Goal: Information Seeking & Learning: Learn about a topic

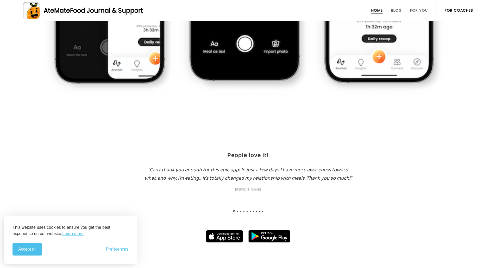
scroll to position [521, 0]
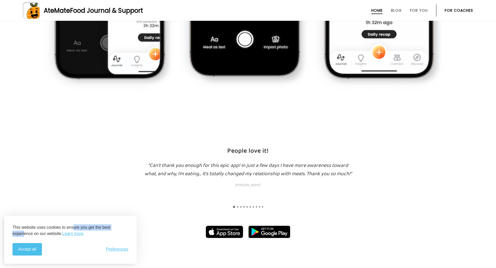
drag, startPoint x: 116, startPoint y: 230, endPoint x: 68, endPoint y: 225, distance: 48.1
click at [68, 225] on p "This website uses cookies to ensure you get the best experience on our website.…" at bounding box center [70, 231] width 116 height 12
click at [150, 206] on div "“Can’t thank you enough for this epic app! In just a few days I have more aware…" at bounding box center [248, 190] width 496 height 58
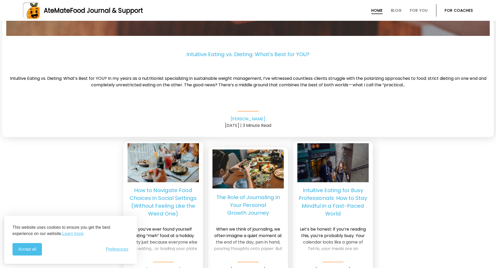
scroll to position [1262, 0]
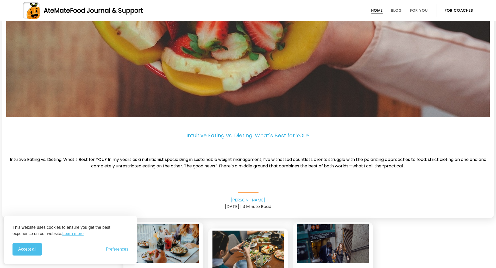
click at [258, 229] on img at bounding box center [247, 250] width 71 height 42
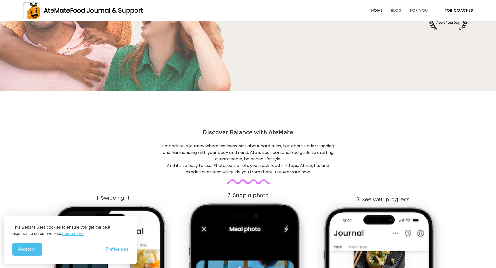
scroll to position [0, 0]
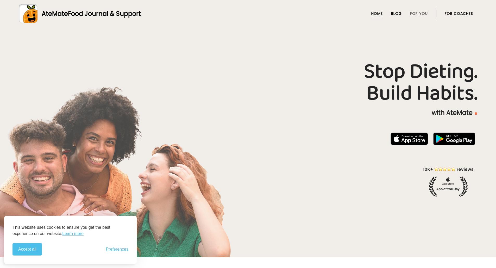
click at [399, 15] on link "Blog" at bounding box center [396, 13] width 11 height 4
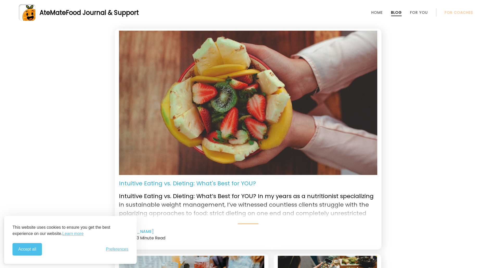
click at [220, 104] on img at bounding box center [248, 103] width 258 height 145
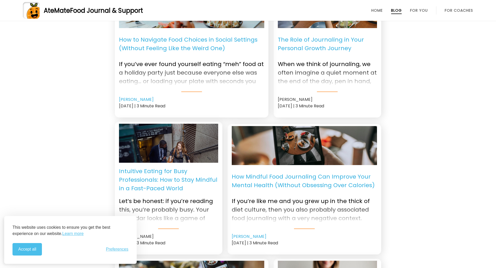
scroll to position [260, 0]
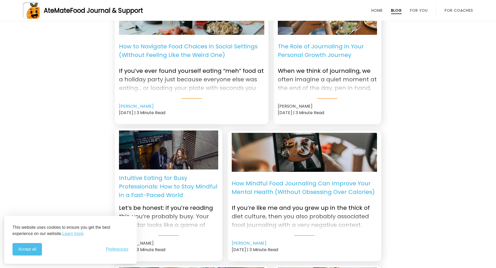
click at [199, 39] on p "How to Navigate Food Choices in Social Settings (Without Feeling Like the Weird…" at bounding box center [191, 50] width 145 height 23
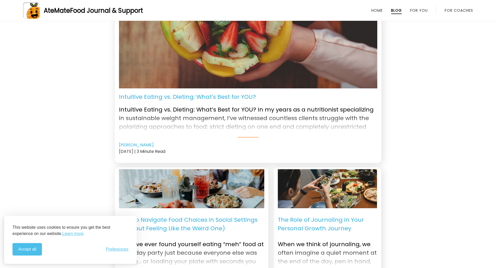
scroll to position [0, 0]
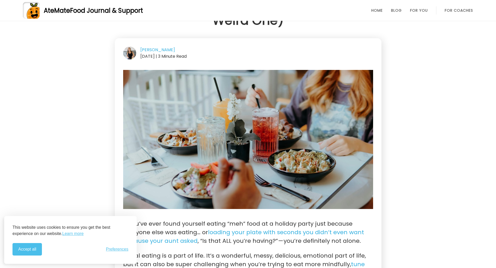
scroll to position [52, 0]
